Goal: Task Accomplishment & Management: Manage account settings

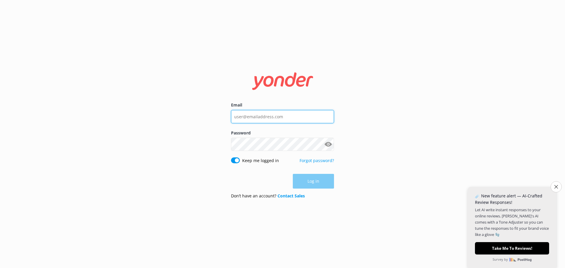
click at [258, 117] on input "Email" at bounding box center [282, 116] width 103 height 13
type input "[DOMAIN_NAME][EMAIL_ADDRESS][DOMAIN_NAME]"
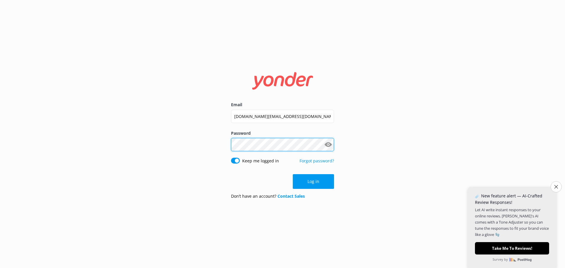
click button "Log in" at bounding box center [313, 181] width 41 height 15
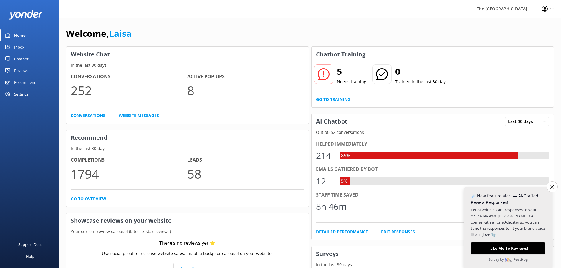
click at [31, 82] on div "Recommend" at bounding box center [25, 83] width 22 height 12
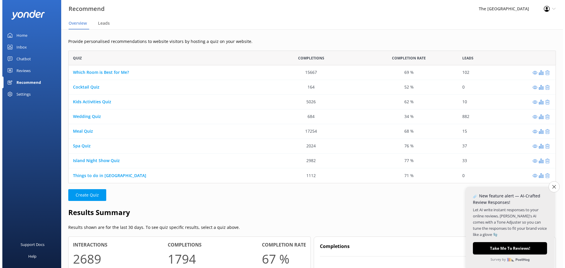
scroll to position [128, 483]
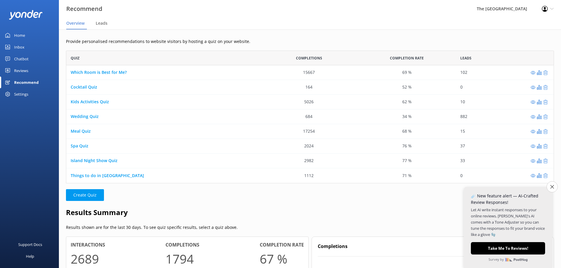
click at [20, 57] on div "Chatbot" at bounding box center [21, 59] width 14 height 12
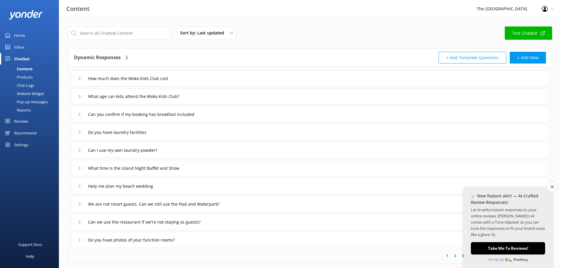
click at [20, 82] on div "Chat Logs" at bounding box center [19, 85] width 31 height 8
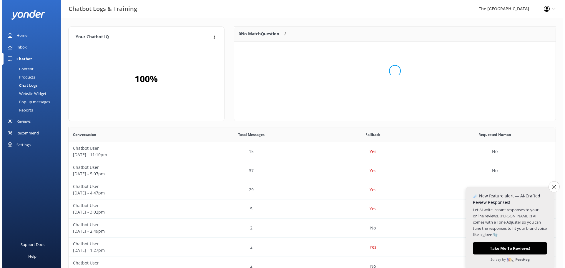
scroll to position [69, 317]
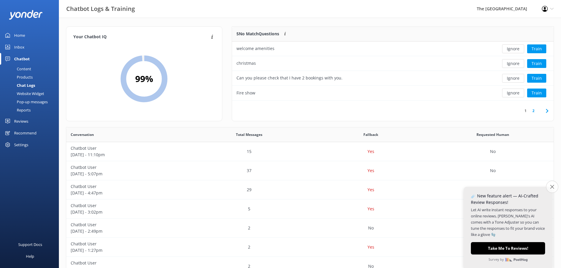
click at [553, 186] on button "Close survey" at bounding box center [552, 187] width 12 height 12
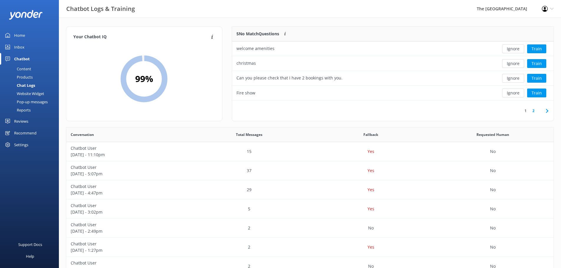
click at [32, 98] on div "Pop-up messages" at bounding box center [26, 102] width 44 height 8
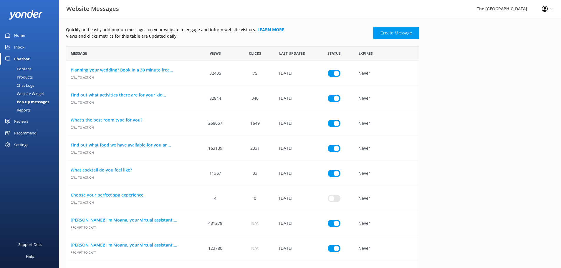
scroll to position [5, 5]
click at [26, 109] on div "Reports" at bounding box center [17, 110] width 27 height 8
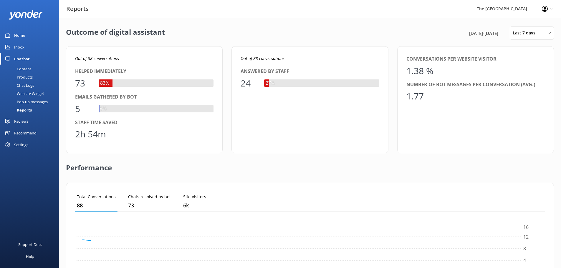
scroll to position [55, 465]
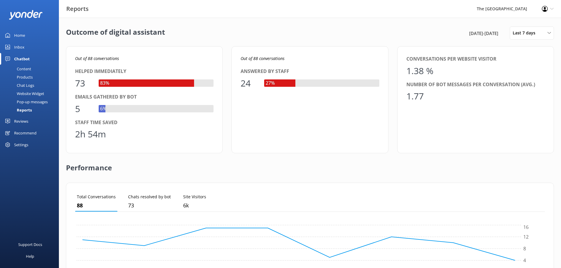
click at [23, 85] on div "Chat Logs" at bounding box center [19, 85] width 31 height 8
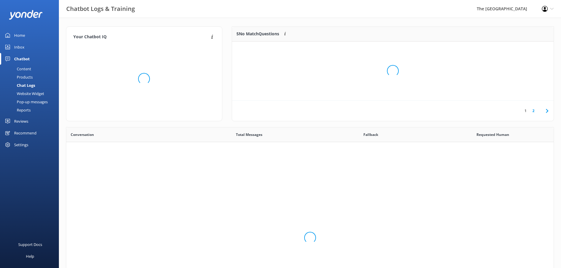
scroll to position [202, 483]
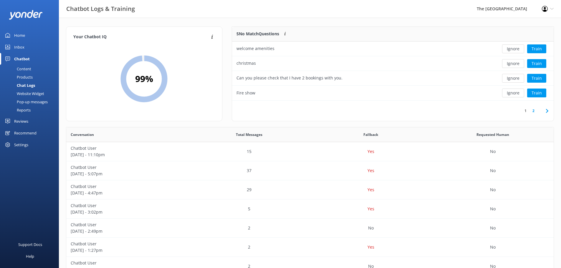
click at [553, 133] on div "Your Chatbot IQ Your Chatbot IQ is the percentage of trained FAQs against untra…" at bounding box center [310, 192] width 502 height 348
click at [551, 8] on icon at bounding box center [552, 9] width 4 height 4
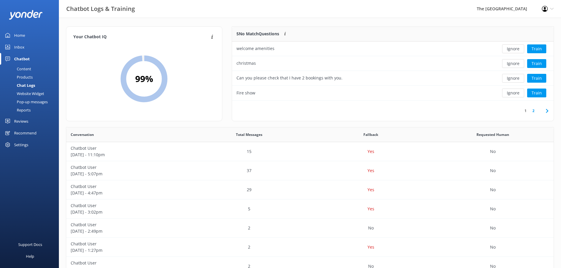
click at [378, 20] on div "Your Chatbot IQ Your Chatbot IQ is the percentage of trained FAQs against untra…" at bounding box center [310, 192] width 502 height 348
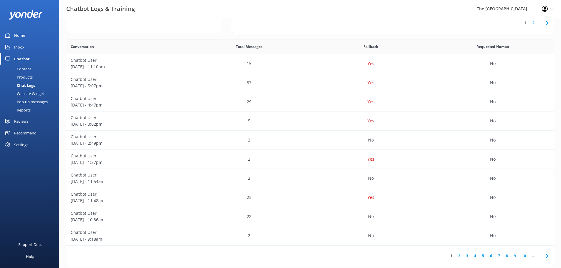
scroll to position [98, 0]
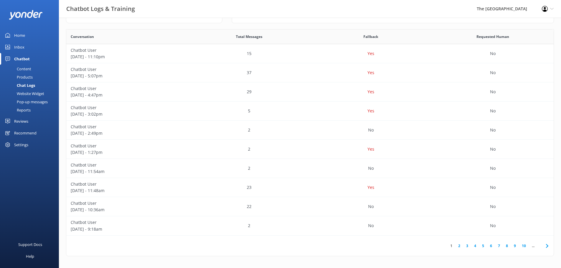
click at [468, 245] on link "3" at bounding box center [467, 246] width 8 height 6
click at [372, 226] on p "Yes" at bounding box center [370, 225] width 7 height 6
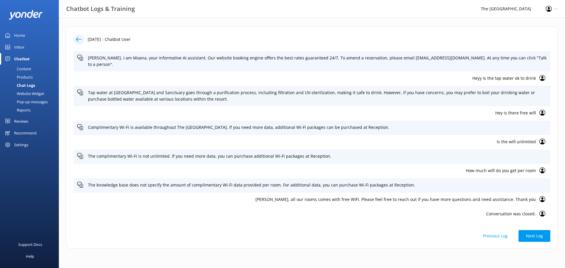
click at [78, 41] on icon at bounding box center [79, 39] width 6 height 6
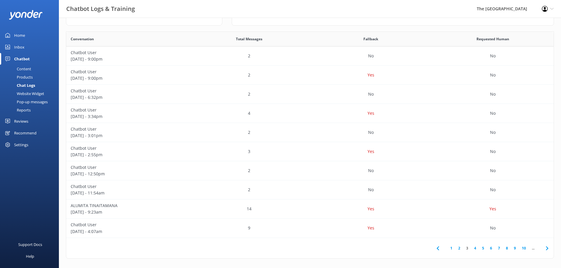
scroll to position [98, 0]
click at [114, 206] on p "ALUMITA TINAITAMANA" at bounding box center [127, 203] width 113 height 6
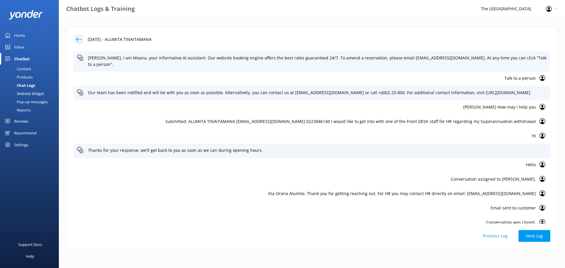
click at [490, 234] on button "Previous Log" at bounding box center [494, 236] width 39 height 12
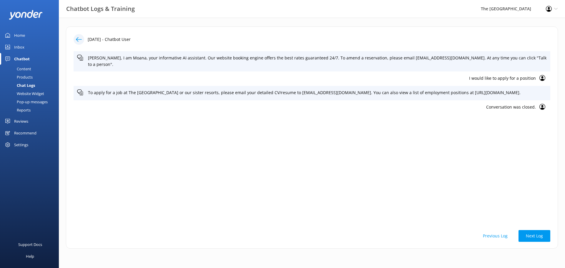
click at [490, 234] on button "Previous Log" at bounding box center [494, 236] width 39 height 12
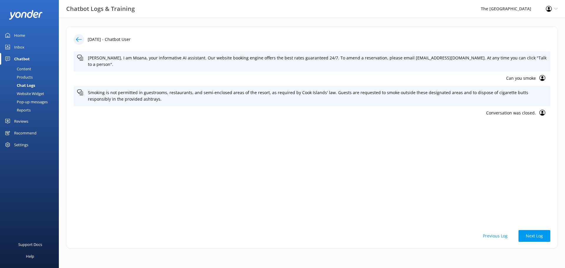
click at [484, 232] on button "Previous Log" at bounding box center [494, 236] width 39 height 12
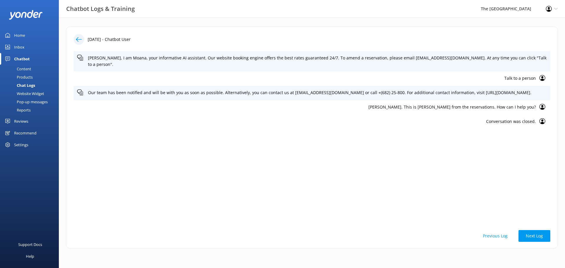
click at [484, 232] on button "Previous Log" at bounding box center [494, 236] width 39 height 12
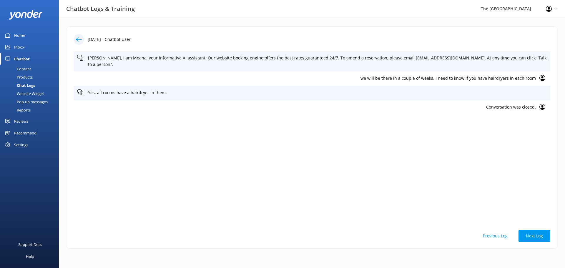
click at [484, 232] on button "Previous Log" at bounding box center [494, 236] width 39 height 12
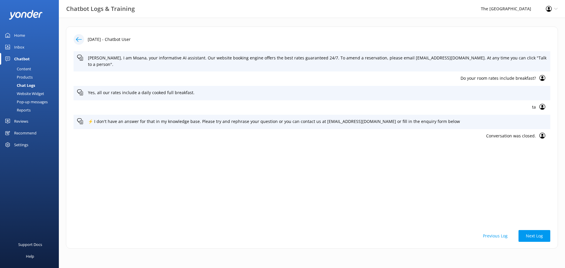
click at [484, 232] on button "Previous Log" at bounding box center [494, 236] width 39 height 12
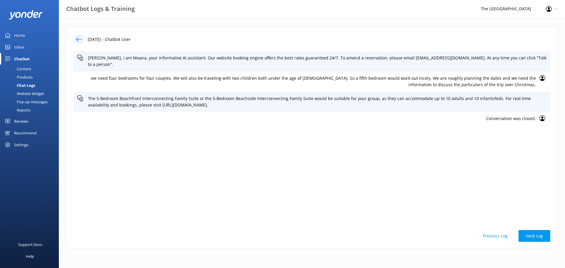
click at [552, 92] on div "[DATE] - Chatbot User [PERSON_NAME], I am Moana, your informative AI assistant.…" at bounding box center [312, 137] width 492 height 222
drag, startPoint x: 552, startPoint y: 92, endPoint x: 561, endPoint y: 95, distance: 8.9
click at [561, 95] on div "[DATE] - Chatbot User [PERSON_NAME], I am Moana, your informative AI assistant.…" at bounding box center [312, 139] width 506 height 243
click at [556, 8] on icon at bounding box center [556, 9] width 4 height 4
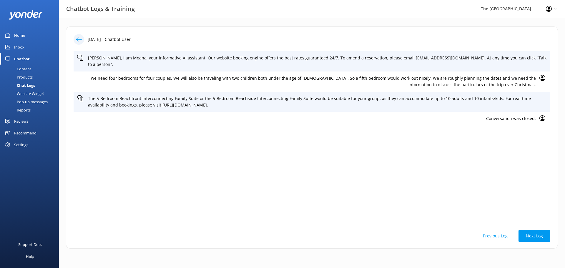
click at [437, 155] on div "[PERSON_NAME], I am Moana, your informative AI assistant. Our website booking e…" at bounding box center [312, 137] width 477 height 172
drag, startPoint x: 320, startPoint y: 99, endPoint x: 83, endPoint y: 98, distance: 237.2
click at [83, 98] on div "The 5-Bedroom Beachfront Interconnecting Family Suite or the 5-Bedroom Beachsid…" at bounding box center [312, 102] width 477 height 20
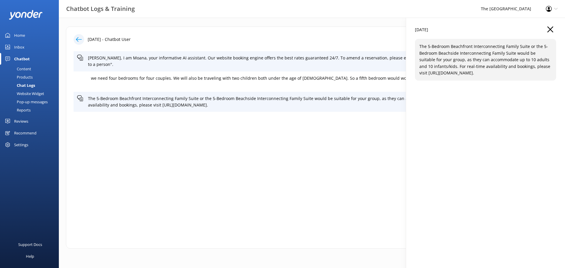
click at [449, 76] on p "The 5-Bedroom Beachfront Interconnecting Family Suite or the 5-Bedroom Beachsid…" at bounding box center [485, 59] width 132 height 33
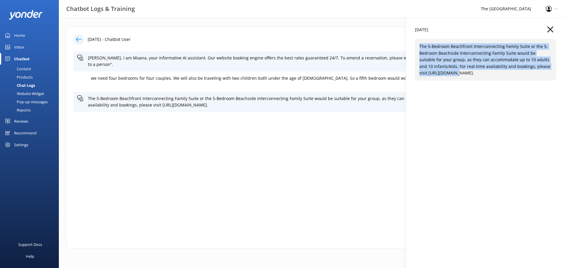
drag, startPoint x: 444, startPoint y: 73, endPoint x: 419, endPoint y: 46, distance: 36.8
click at [419, 46] on div "The 5-Bedroom Beachfront Interconnecting Family Suite or the 5-Bedroom Beachsid…" at bounding box center [485, 60] width 141 height 42
click at [553, 30] on icon "button" at bounding box center [550, 29] width 6 height 6
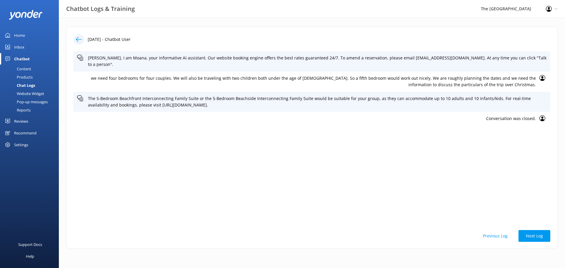
click at [25, 66] on div "Content" at bounding box center [18, 69] width 28 height 8
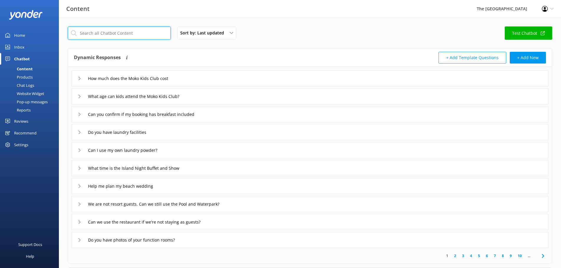
click at [96, 35] on input "text" at bounding box center [119, 32] width 103 height 13
click at [96, 35] on input "4" at bounding box center [119, 32] width 103 height 13
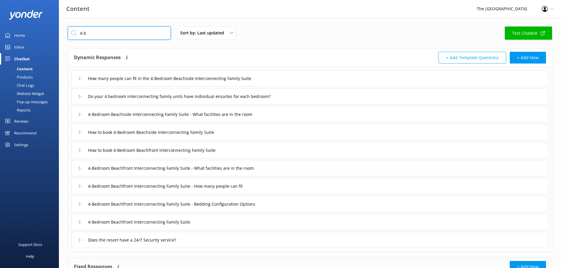
type input "4-be"
type input "4-Bedroom Beachside Interconnecting Family Suite - What facilities are in the r…"
type input "How to book 4-Bedroom Beachside Interconnecting Family Suite"
type input "How to book 4-Bedroom Beachfront Interconnecting Family Suite"
type input "4-Bedroom Beachfront Interconnecting Family Suite - What facilities are in the …"
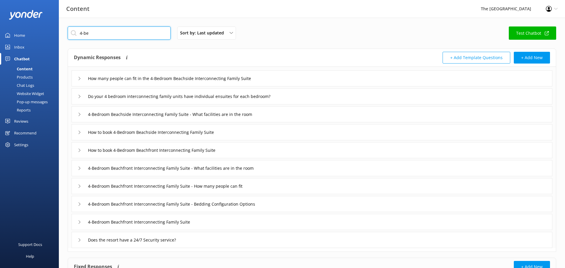
type input "4-Bedroom Beachfront Interconnecting Family Suite - How many people can fit"
type input "4-Bedroom Beachfront Interconnecting Family Suite - Bedding Configuration Optio…"
type input "4-Bedroom Beachfront Interconnecting Family Suite"
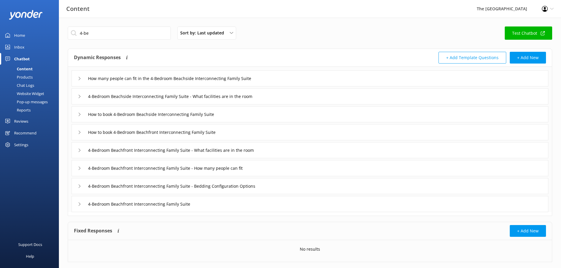
click at [80, 77] on div "How many people can fit in the 4-Bedroom Beachside Interconnecting Family Suite" at bounding box center [174, 79] width 193 height 10
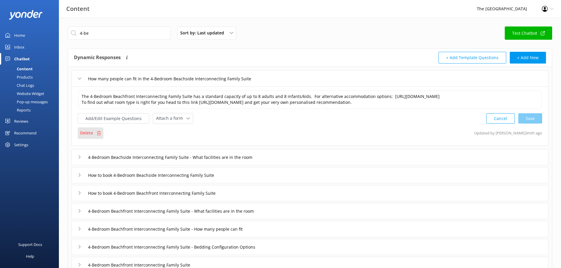
click at [94, 132] on div "Delete" at bounding box center [91, 132] width 26 height 11
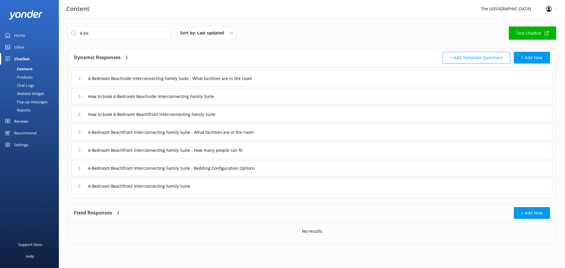
click at [76, 77] on div "4-Bedroom Beachside Interconnecting Family Suite - What facilities are in the r…" at bounding box center [312, 78] width 481 height 16
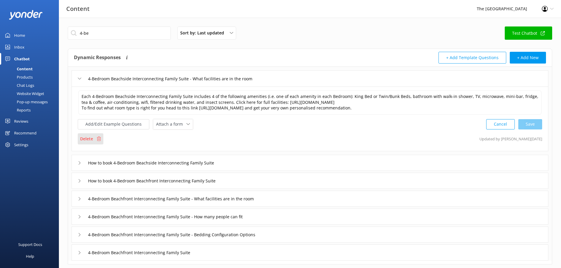
click at [89, 139] on p "Delete" at bounding box center [86, 139] width 13 height 6
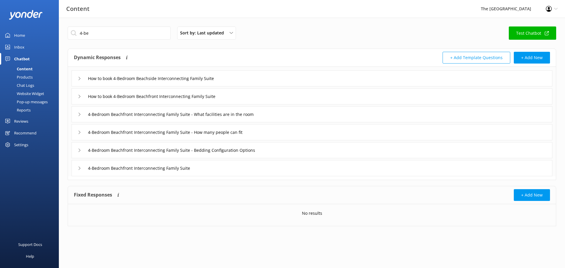
click at [79, 77] on use at bounding box center [80, 78] width 2 height 3
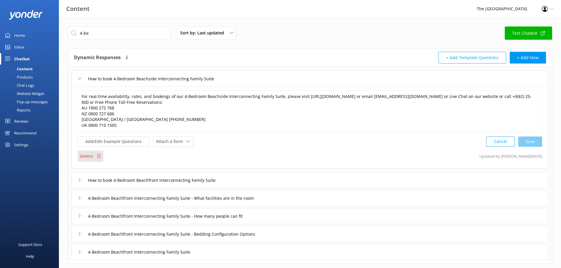
click at [87, 155] on p "Delete" at bounding box center [86, 156] width 13 height 6
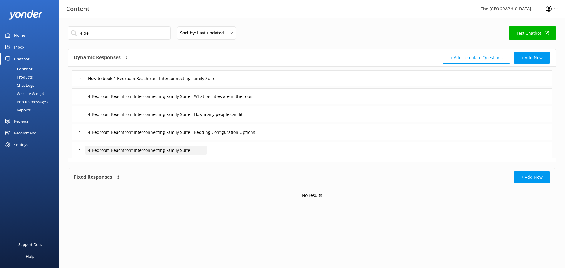
drag, startPoint x: 89, startPoint y: 158, endPoint x: 94, endPoint y: 147, distance: 12.0
click at [94, 147] on div "Dynamic Responses The chatbot will generate a response based on the content inf…" at bounding box center [312, 106] width 488 height 114
click at [97, 154] on input "4-Bedroom Beachfront Interconnecting Family Suite" at bounding box center [146, 150] width 122 height 9
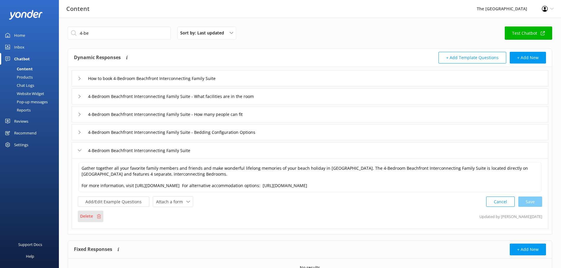
click at [89, 218] on p "Delete" at bounding box center [86, 216] width 13 height 6
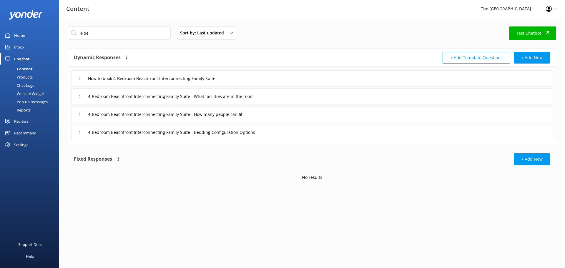
click at [111, 137] on div "4-Bedroom Beachfront Interconnecting Family Suite - Bedding Configuration Optio…" at bounding box center [177, 132] width 198 height 10
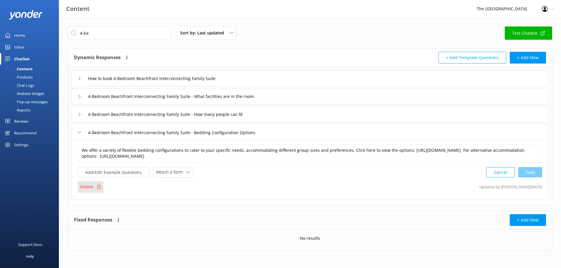
click at [94, 187] on div "Delete" at bounding box center [91, 186] width 26 height 11
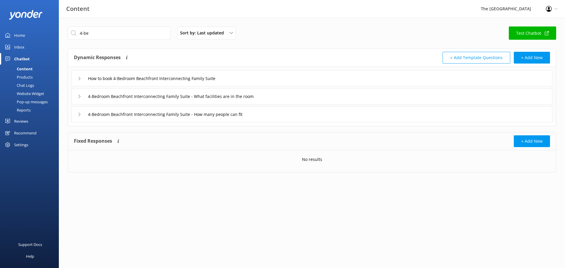
click at [77, 115] on div "4-Bedroom Beachfront Interconnecting Family Suite - How many people can fit" at bounding box center [312, 114] width 481 height 16
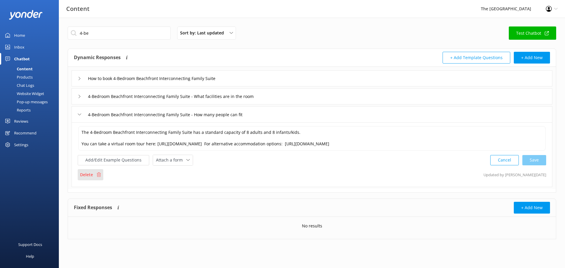
click at [87, 178] on p "Delete" at bounding box center [86, 175] width 13 height 6
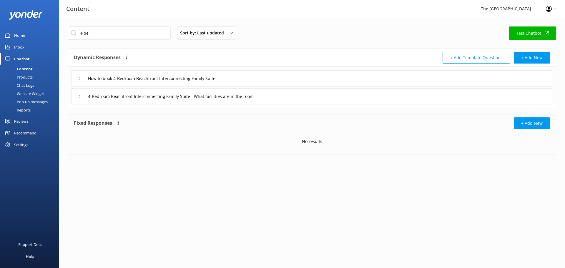
click at [78, 97] on icon at bounding box center [80, 97] width 4 height 4
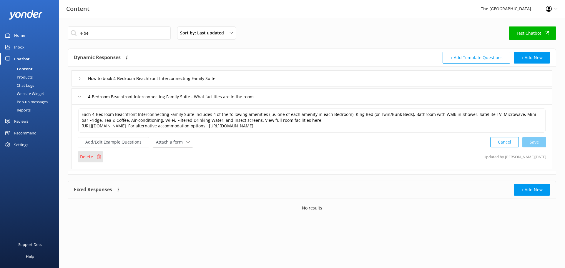
click at [96, 160] on div "Delete" at bounding box center [91, 156] width 26 height 11
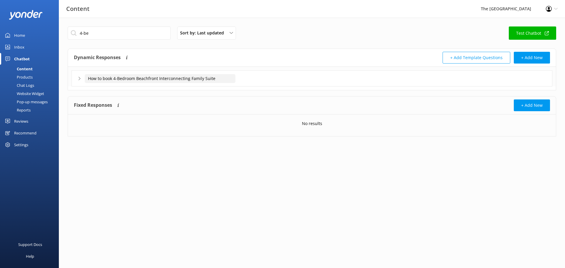
click at [89, 80] on input "How to book 4-Bedroom Beachfront Interconnecting Family Suite" at bounding box center [160, 78] width 151 height 9
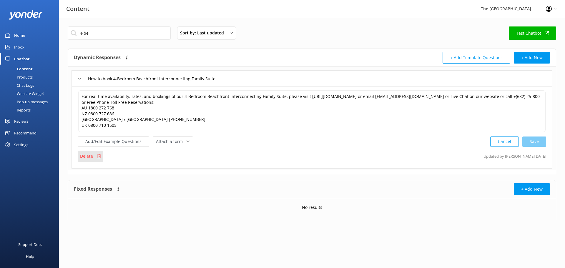
click at [93, 156] on div "Delete" at bounding box center [91, 156] width 26 height 11
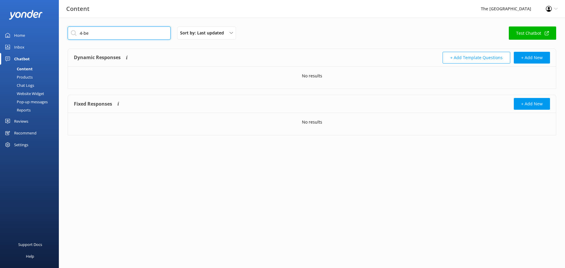
click at [82, 34] on input "4-be" at bounding box center [119, 32] width 103 height 13
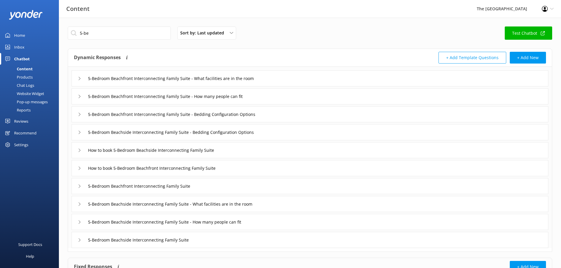
click at [78, 79] on icon at bounding box center [80, 79] width 4 height 4
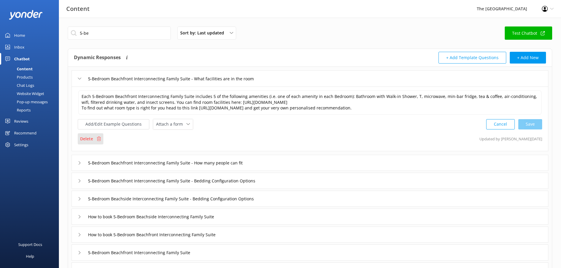
click at [86, 137] on p "Delete" at bounding box center [86, 139] width 13 height 6
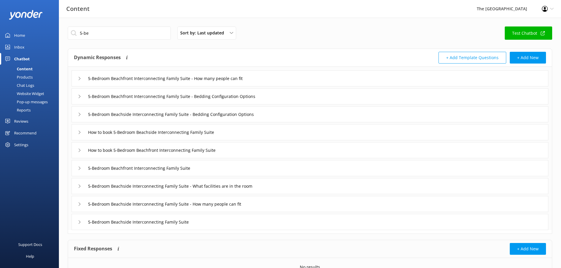
click at [80, 82] on div "5-Bedroom Beachfront Interconnecting Family Suite - How many people can fit" at bounding box center [170, 79] width 184 height 10
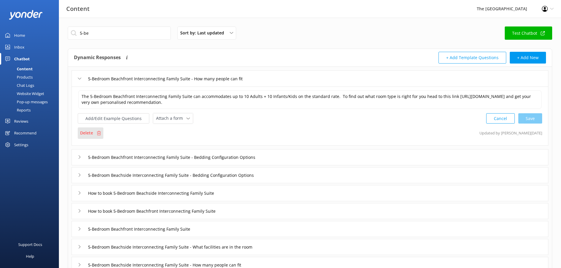
click at [88, 134] on p "Delete" at bounding box center [86, 133] width 13 height 6
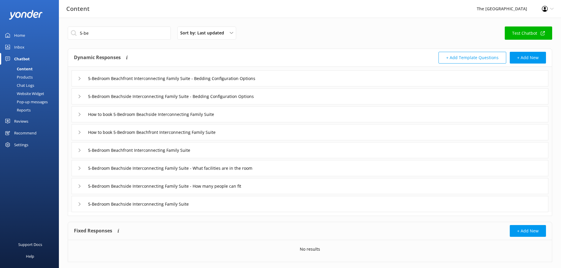
click at [77, 78] on div "5-Bedroom Beachfront Interconnecting Family Suite - Bedding Configuration Optio…" at bounding box center [310, 78] width 476 height 16
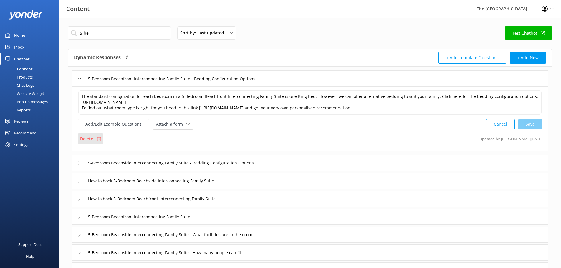
click at [87, 136] on p "Delete" at bounding box center [86, 139] width 13 height 6
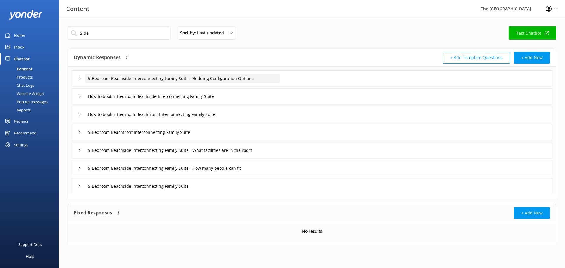
click at [88, 78] on input "5-Bedroom Beachside Interconnecting Family Suite - Bedding Configuration Options" at bounding box center [182, 78] width 195 height 9
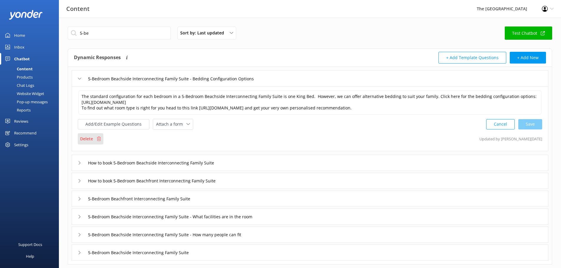
click at [91, 136] on p "Delete" at bounding box center [86, 139] width 13 height 6
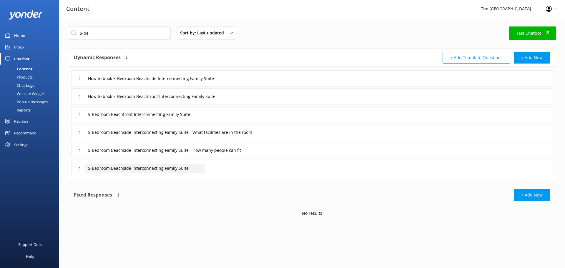
click at [106, 169] on input "5-Bedroom Beachside Interconnecting Family Suite" at bounding box center [145, 168] width 120 height 9
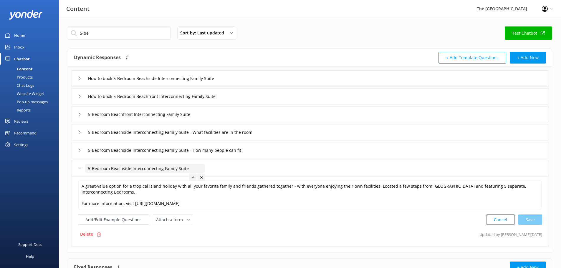
click at [106, 169] on input "5-Bedroom Beachside Interconnecting Family Suite" at bounding box center [145, 168] width 120 height 9
click at [91, 237] on p "Delete" at bounding box center [86, 234] width 13 height 6
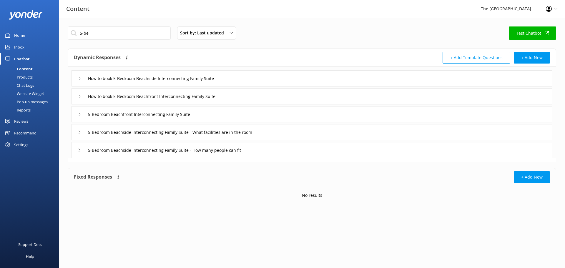
click at [81, 152] on icon at bounding box center [80, 151] width 4 height 4
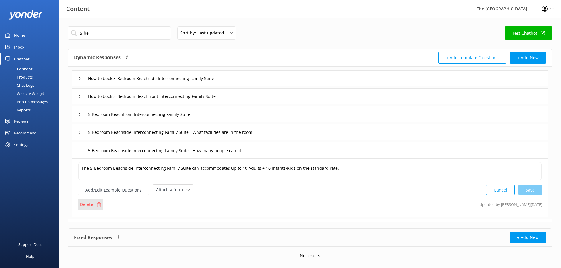
click at [97, 206] on icon at bounding box center [99, 204] width 4 height 4
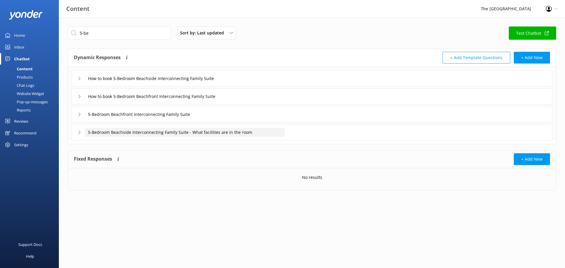
click at [86, 131] on input "5-Bedroom Beachside Interconnecting Family Suite - What facilities are in the r…" at bounding box center [185, 132] width 200 height 9
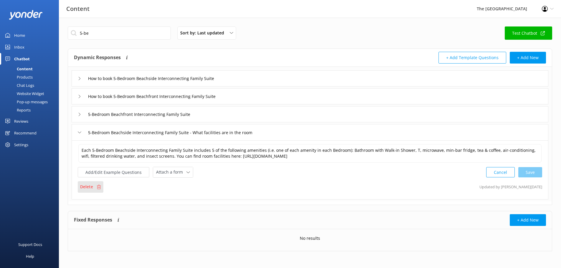
click at [88, 192] on div "Delete" at bounding box center [91, 186] width 26 height 11
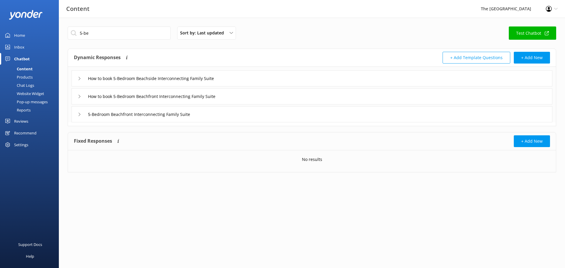
click at [81, 114] on div "5-Bedroom Beachfront Interconnecting Family Suite" at bounding box center [139, 114] width 122 height 10
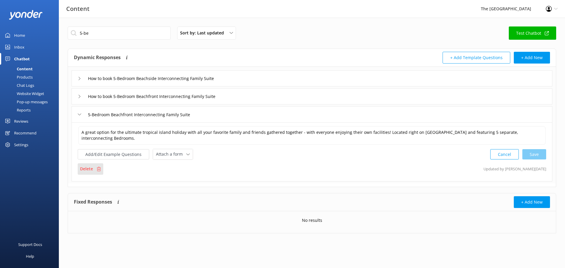
click at [90, 164] on div "Delete" at bounding box center [91, 168] width 26 height 11
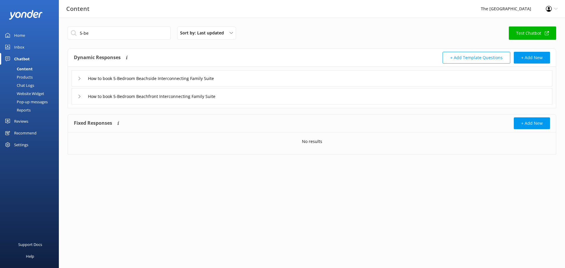
click at [82, 97] on div "How to book 5-Bedroom Beachfront Interconnecting Family Suite" at bounding box center [153, 97] width 151 height 10
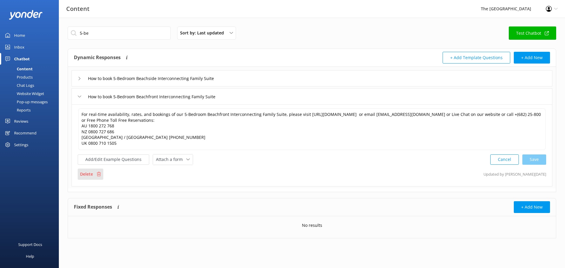
click at [88, 171] on p "Delete" at bounding box center [86, 174] width 13 height 6
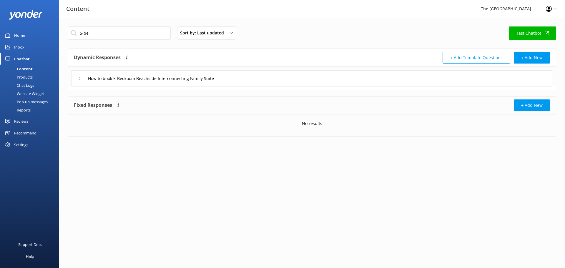
click at [80, 78] on icon at bounding box center [80, 79] width 4 height 4
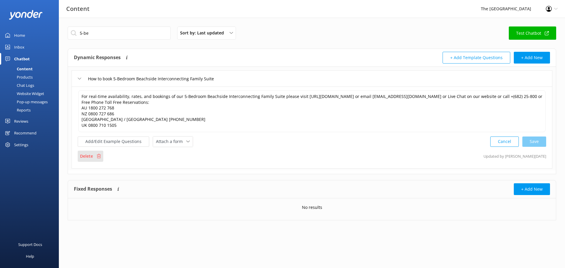
click at [94, 155] on div "Delete" at bounding box center [91, 156] width 26 height 11
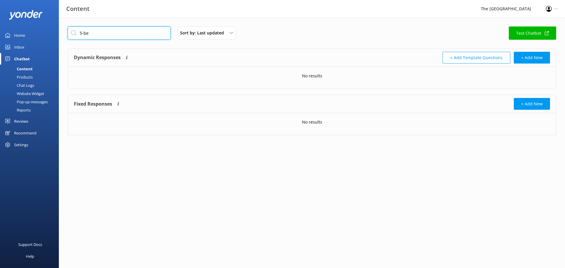
click at [138, 36] on input "5-be" at bounding box center [119, 32] width 103 height 13
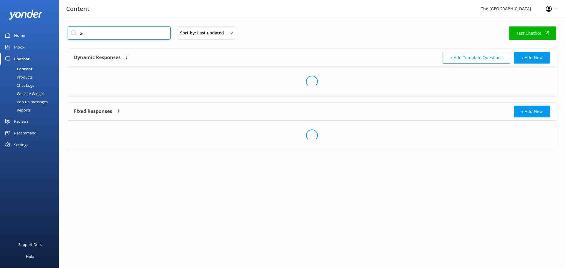
type input "5-"
click at [26, 130] on div "Recommend" at bounding box center [25, 133] width 22 height 12
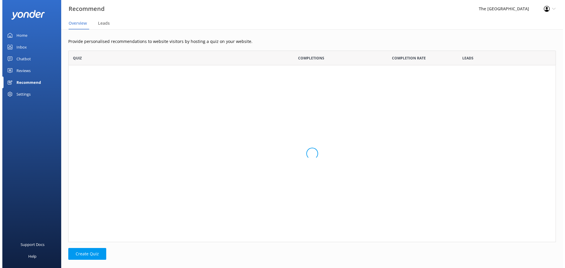
scroll to position [128, 483]
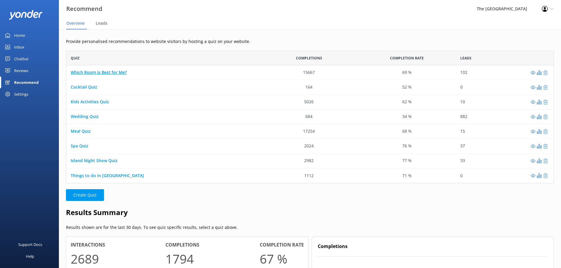
click at [117, 72] on link "Which Room is Best for Me?" at bounding box center [99, 73] width 56 height 6
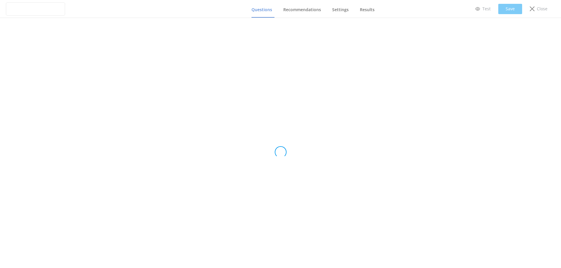
type input "Which Room is Best for Me?"
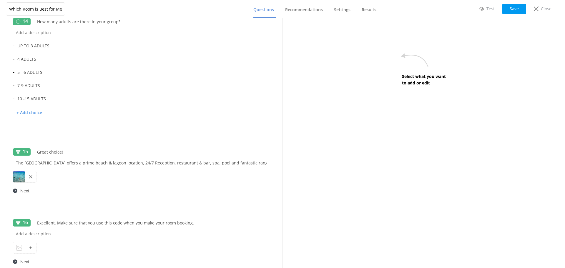
scroll to position [1275, 0]
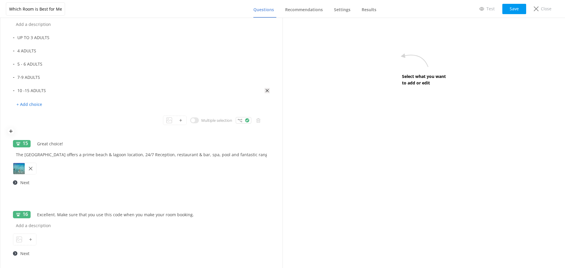
click at [265, 89] on icon at bounding box center [267, 90] width 5 height 5
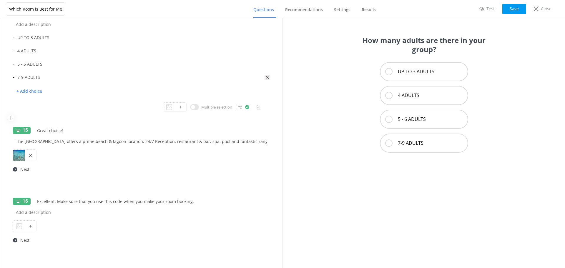
click at [266, 78] on use at bounding box center [267, 77] width 3 height 3
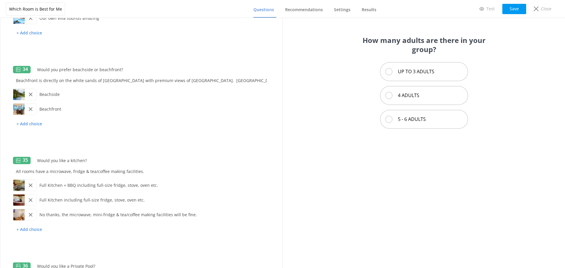
scroll to position [3068, 0]
